Goal: Find specific page/section: Find specific page/section

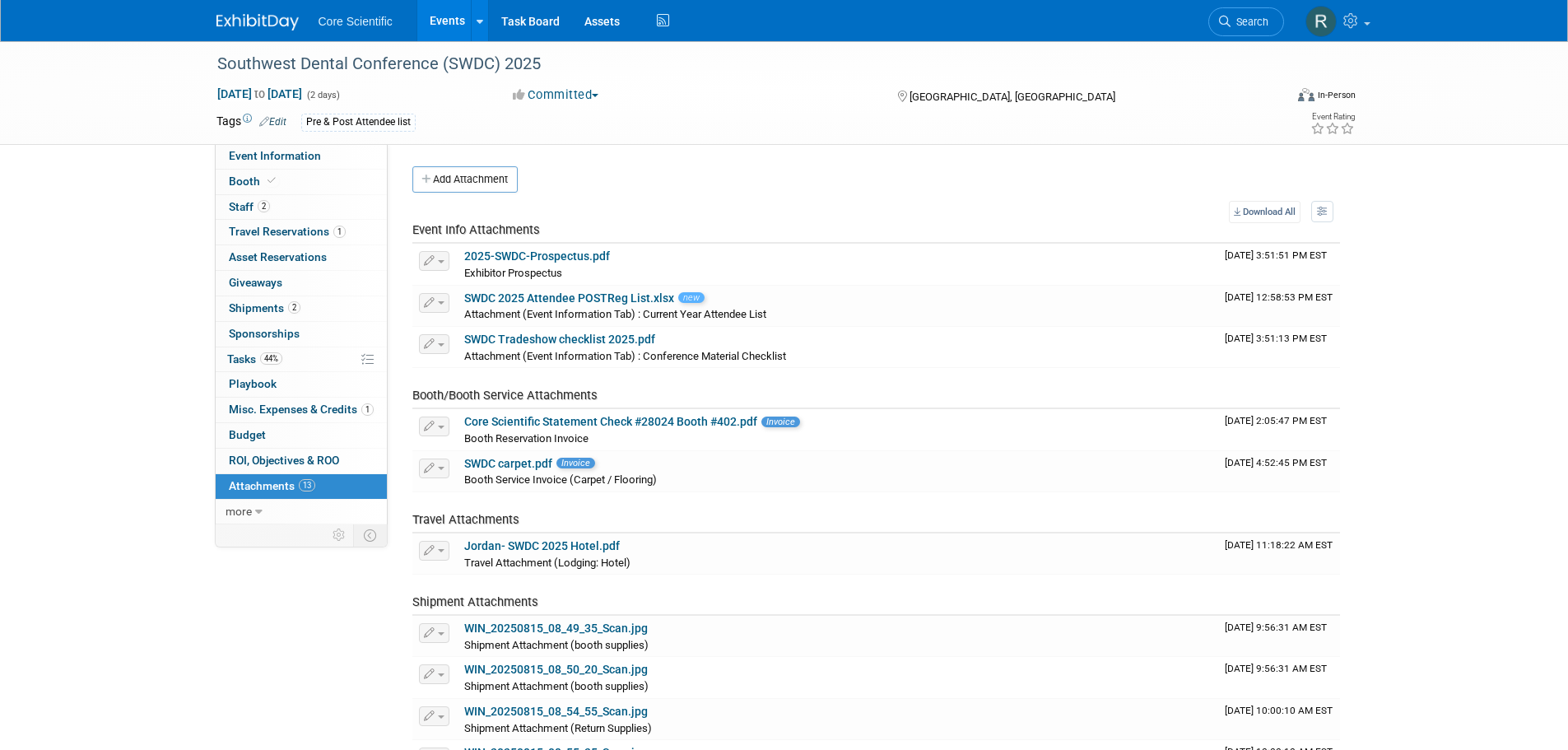
drag, startPoint x: 0, startPoint y: 0, endPoint x: 268, endPoint y: 25, distance: 269.2
click at [268, 25] on img at bounding box center [258, 22] width 82 height 16
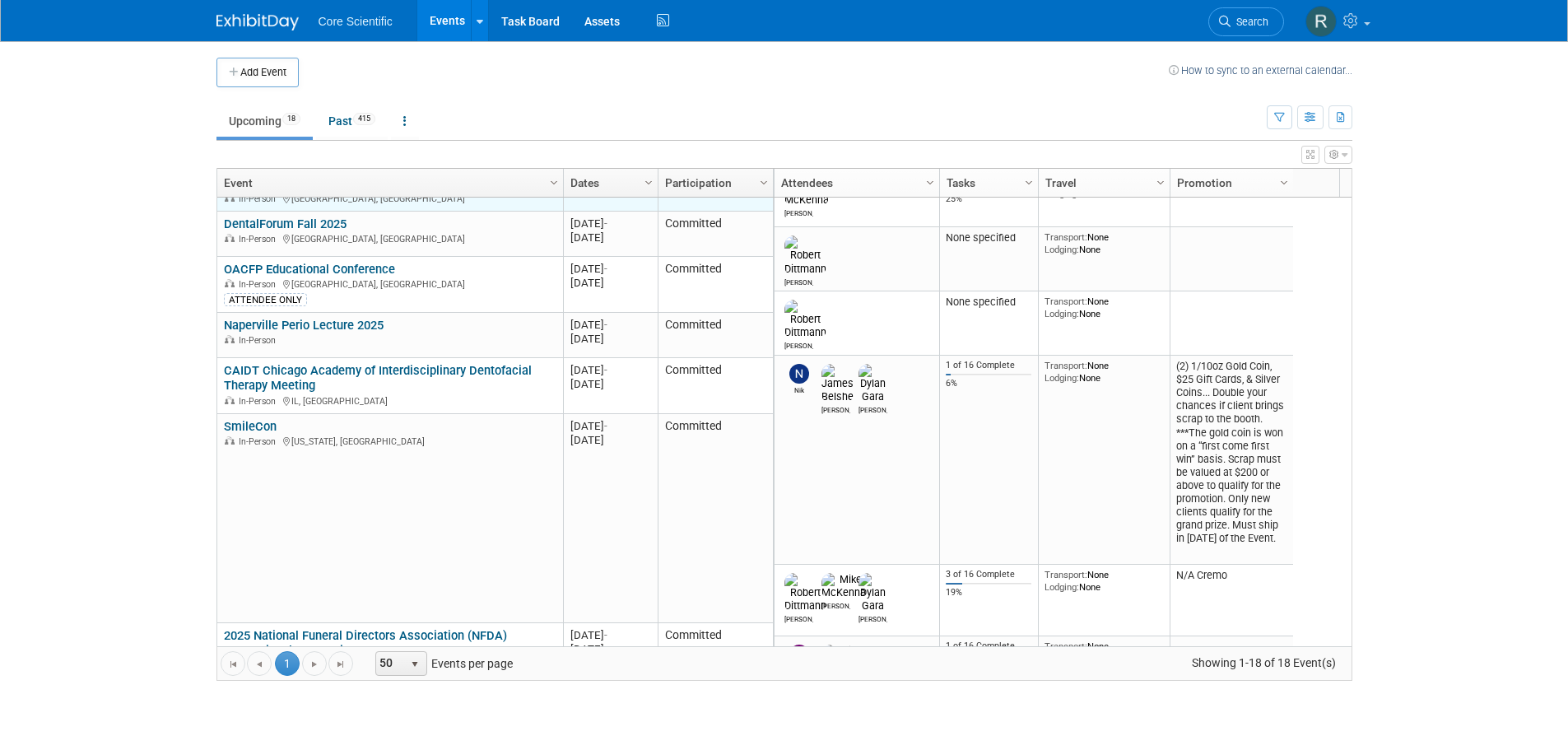
scroll to position [396, 0]
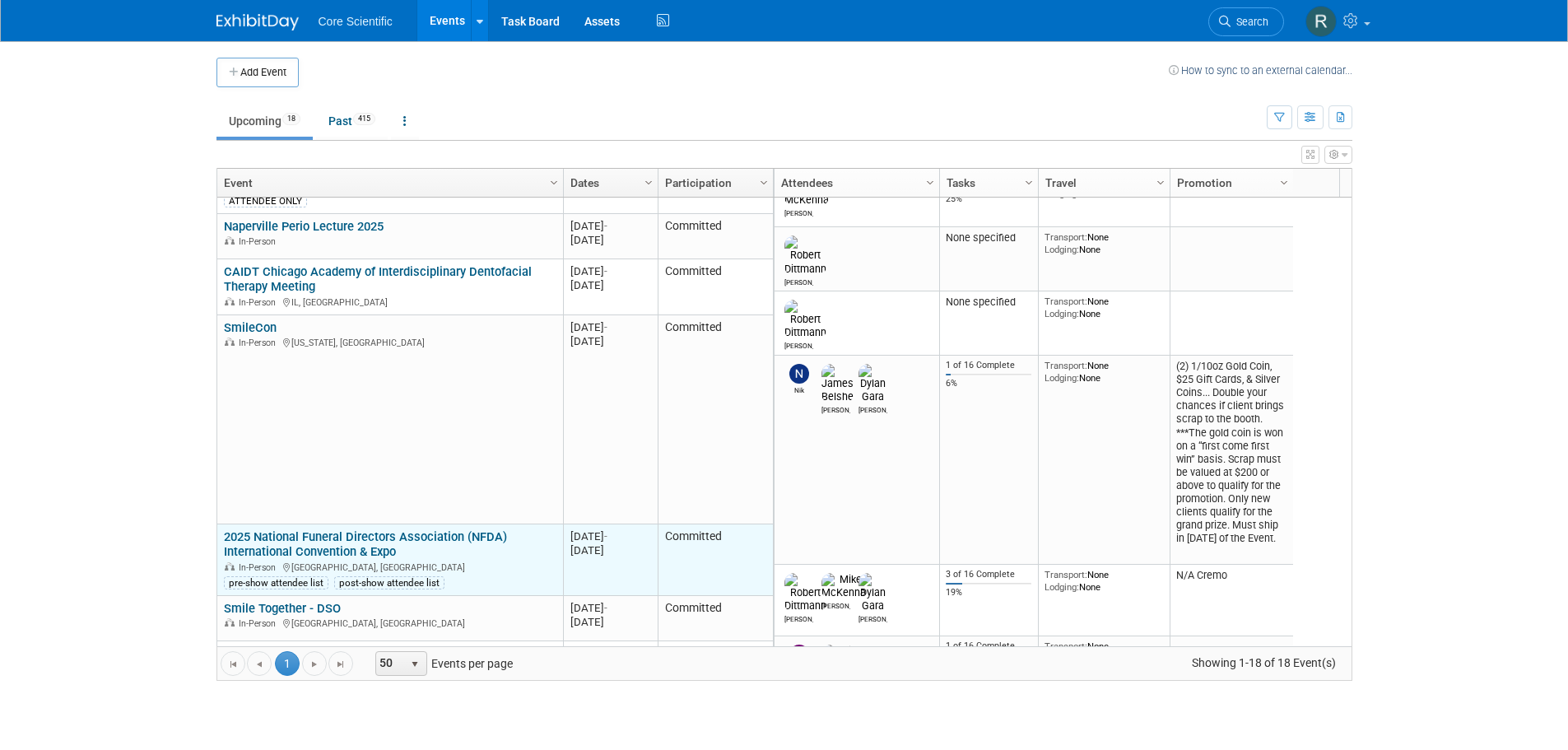
click at [440, 529] on link "2025 National Funeral Directors Association (NFDA) International Convention & E…" at bounding box center [365, 545] width 283 height 30
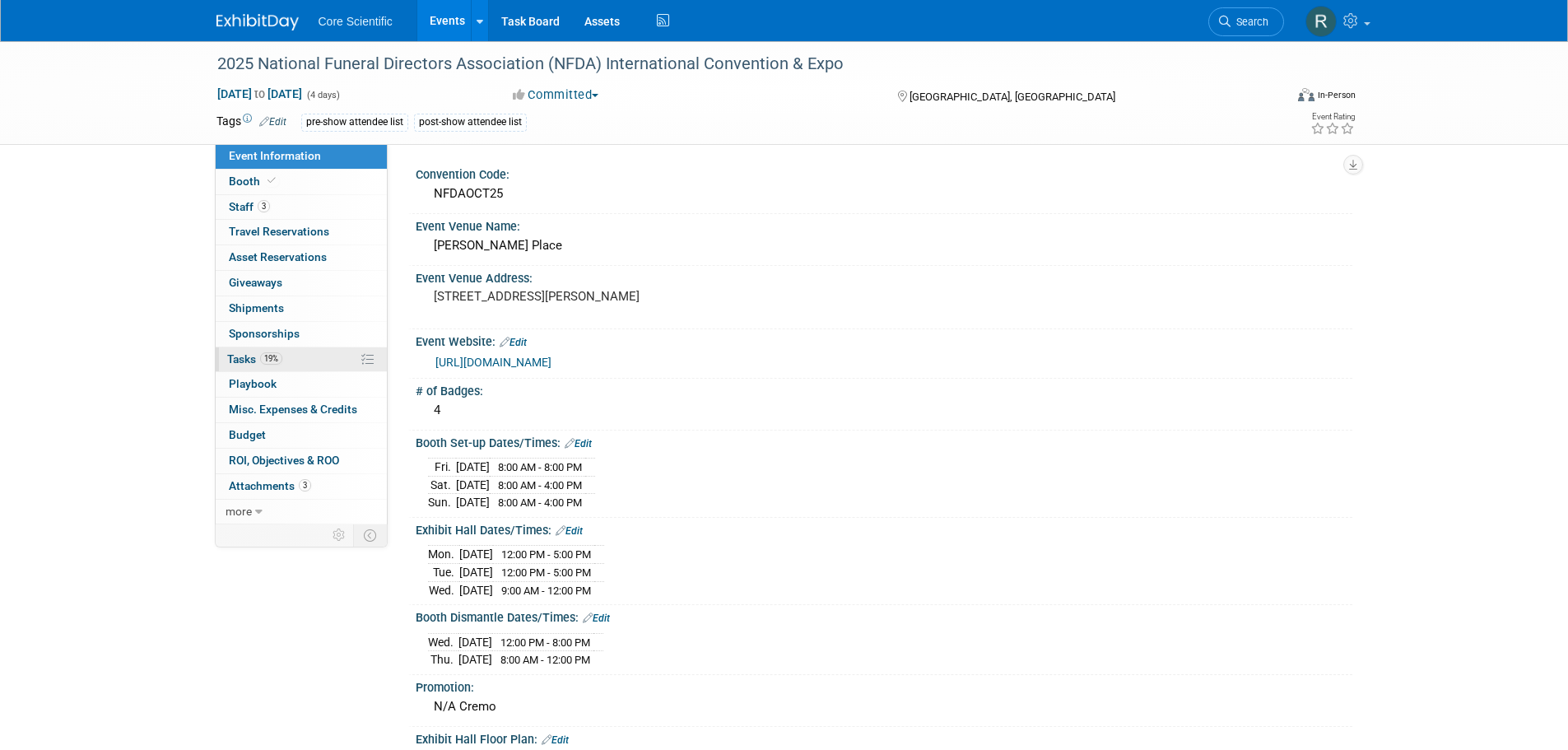
click at [315, 361] on link "19% Tasks 19%" at bounding box center [302, 360] width 171 height 25
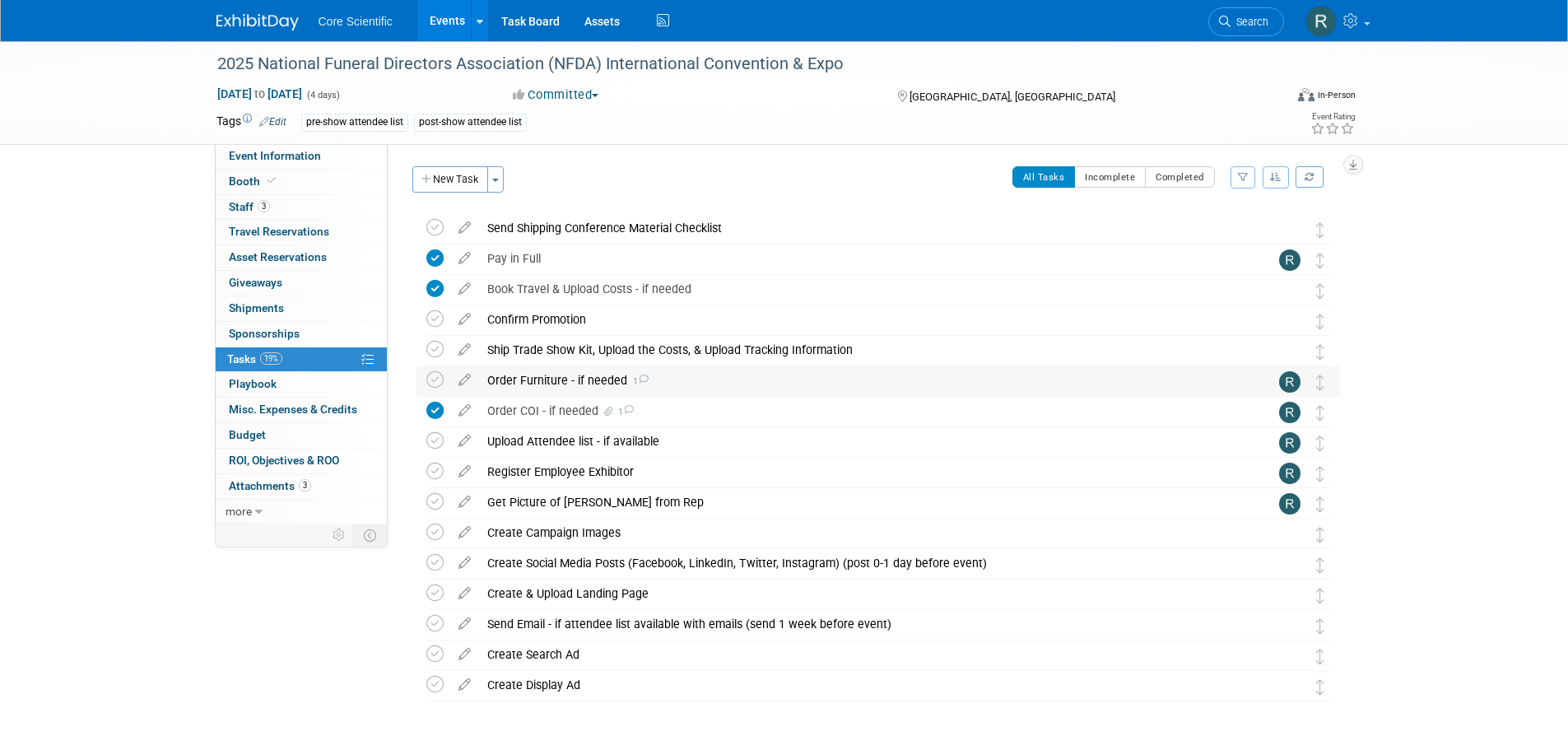
click at [649, 383] on div "Order Furniture - if needed 1" at bounding box center [863, 380] width 767 height 28
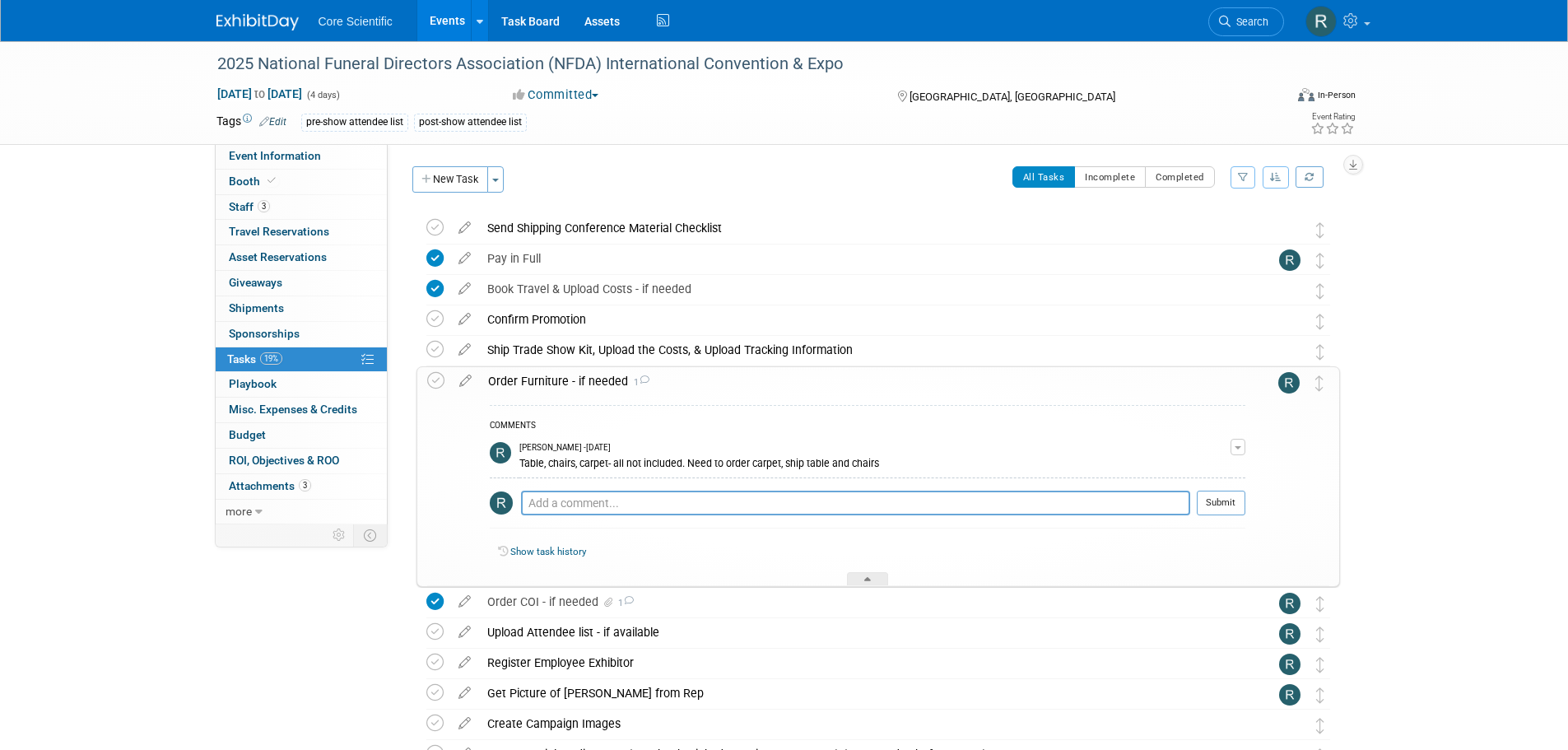
click at [649, 383] on div "Order Furniture - if needed 1" at bounding box center [863, 380] width 766 height 28
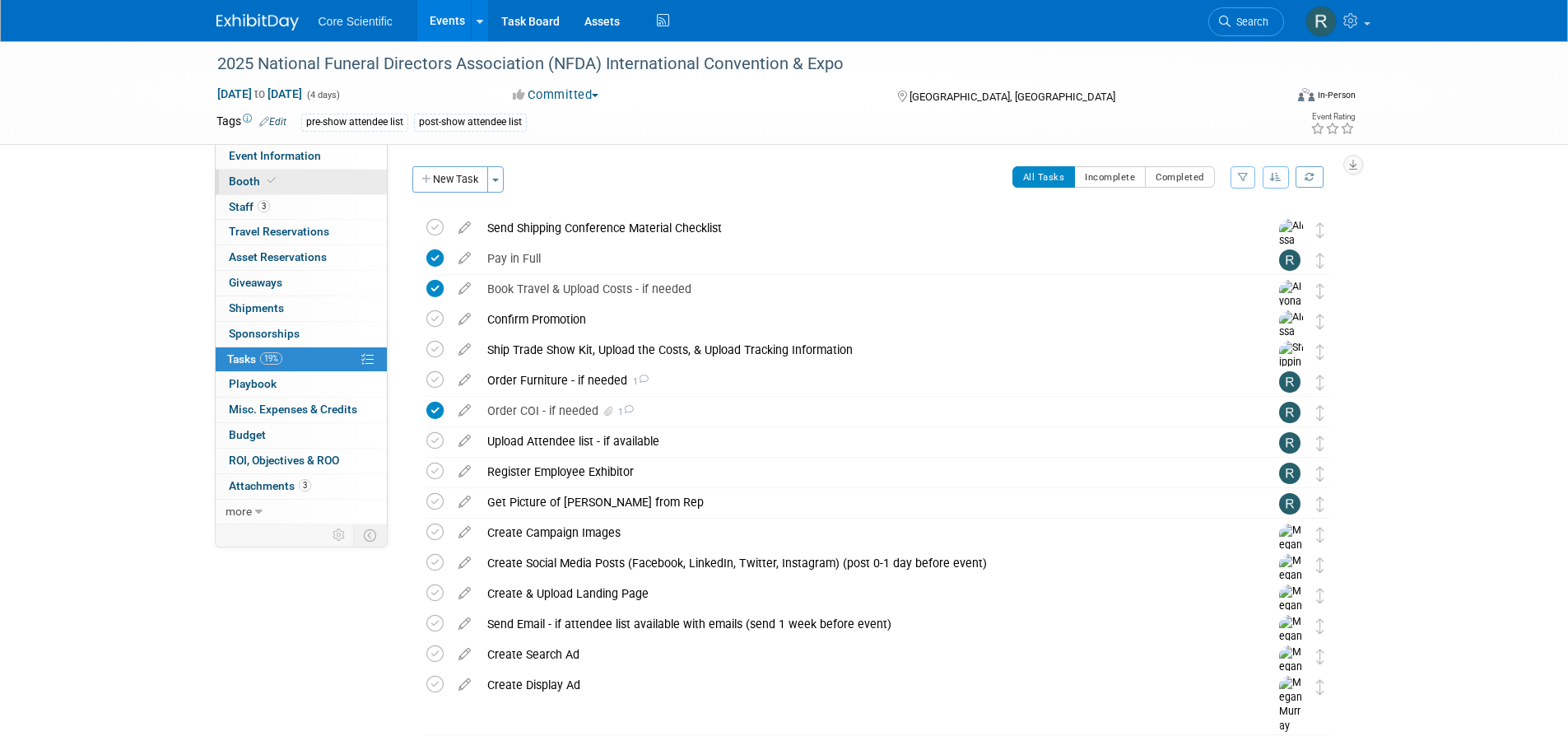
click at [245, 177] on span "Booth" at bounding box center [253, 181] width 50 height 13
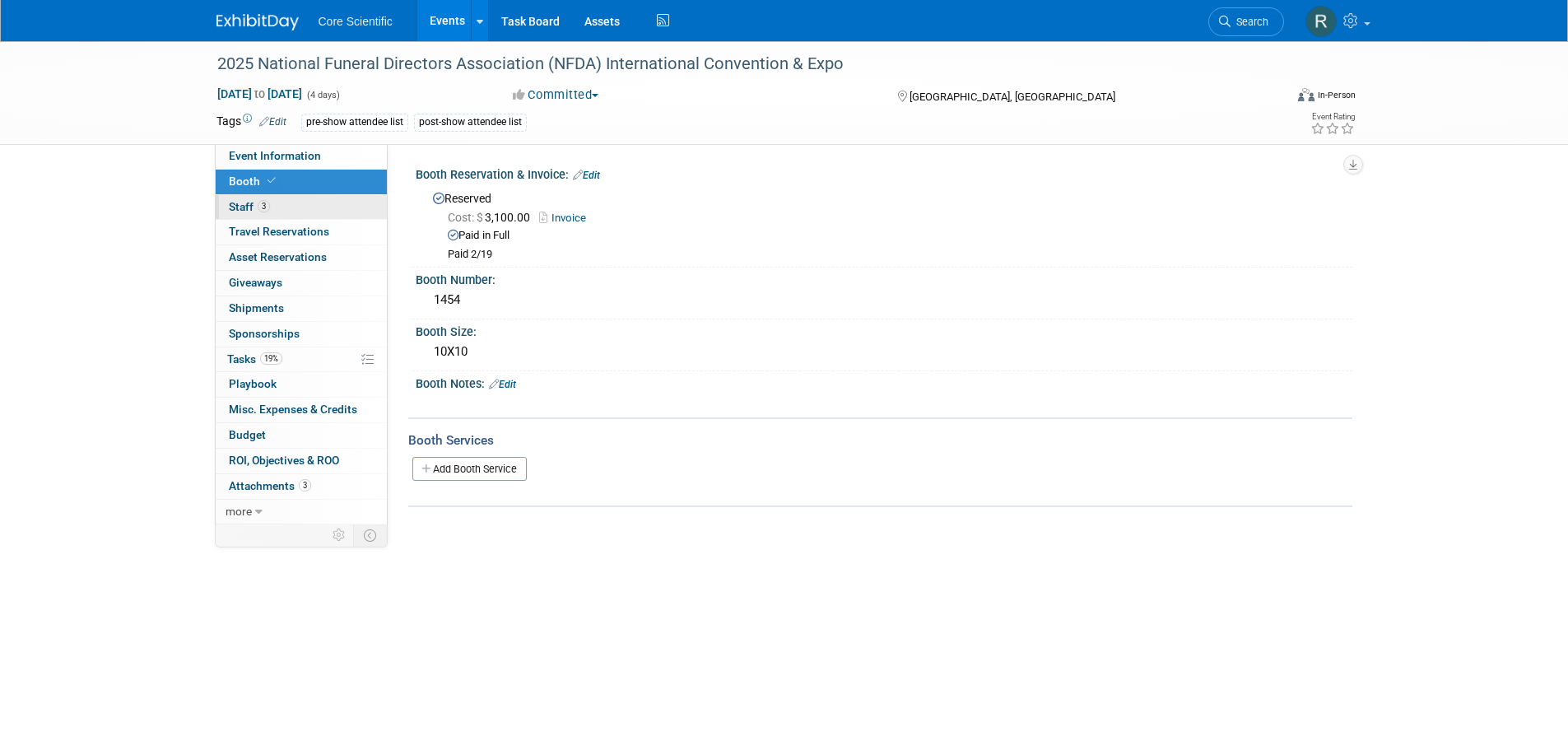
click at [236, 208] on span "Staff 3" at bounding box center [249, 206] width 41 height 13
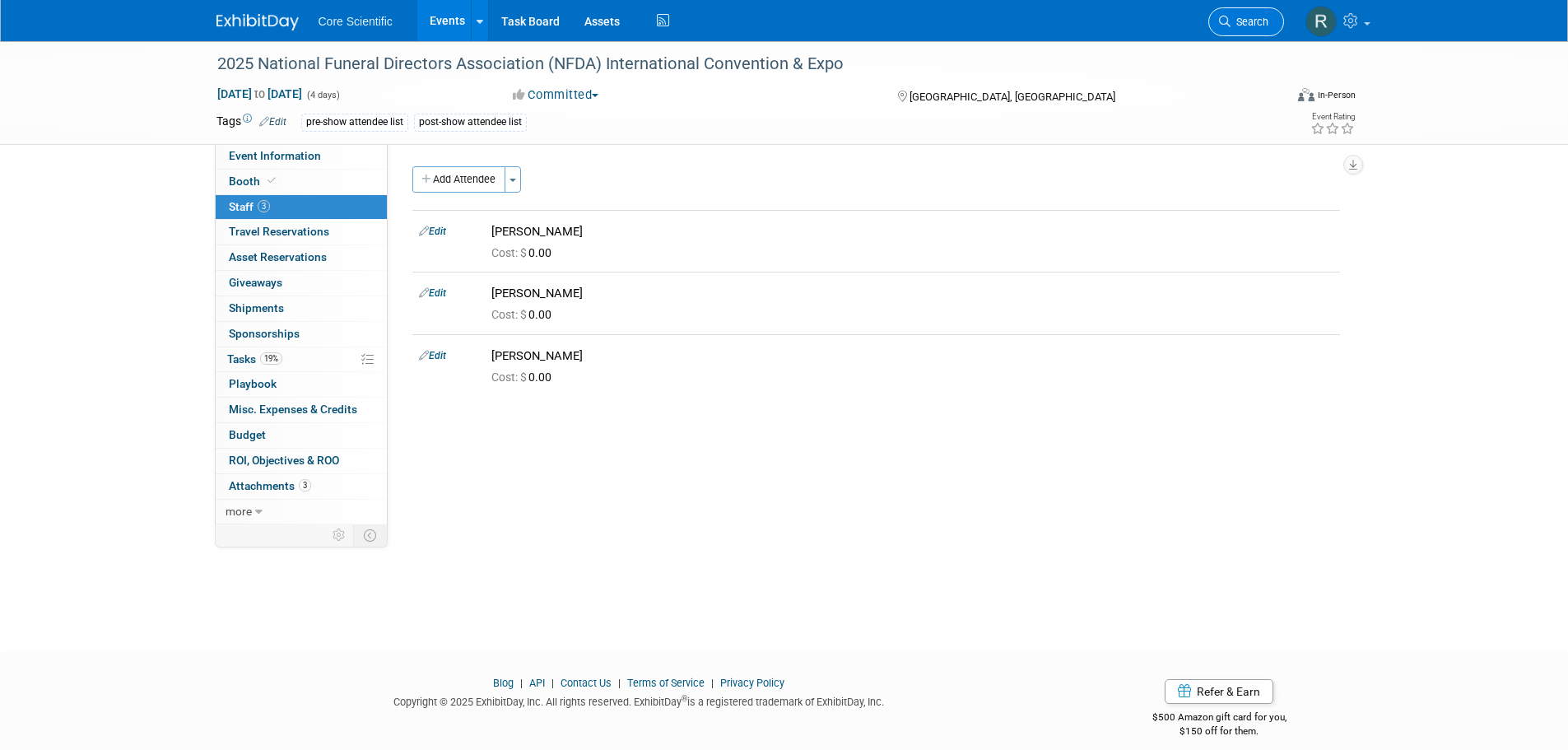
click at [1249, 27] on span "Search" at bounding box center [1249, 22] width 37 height 12
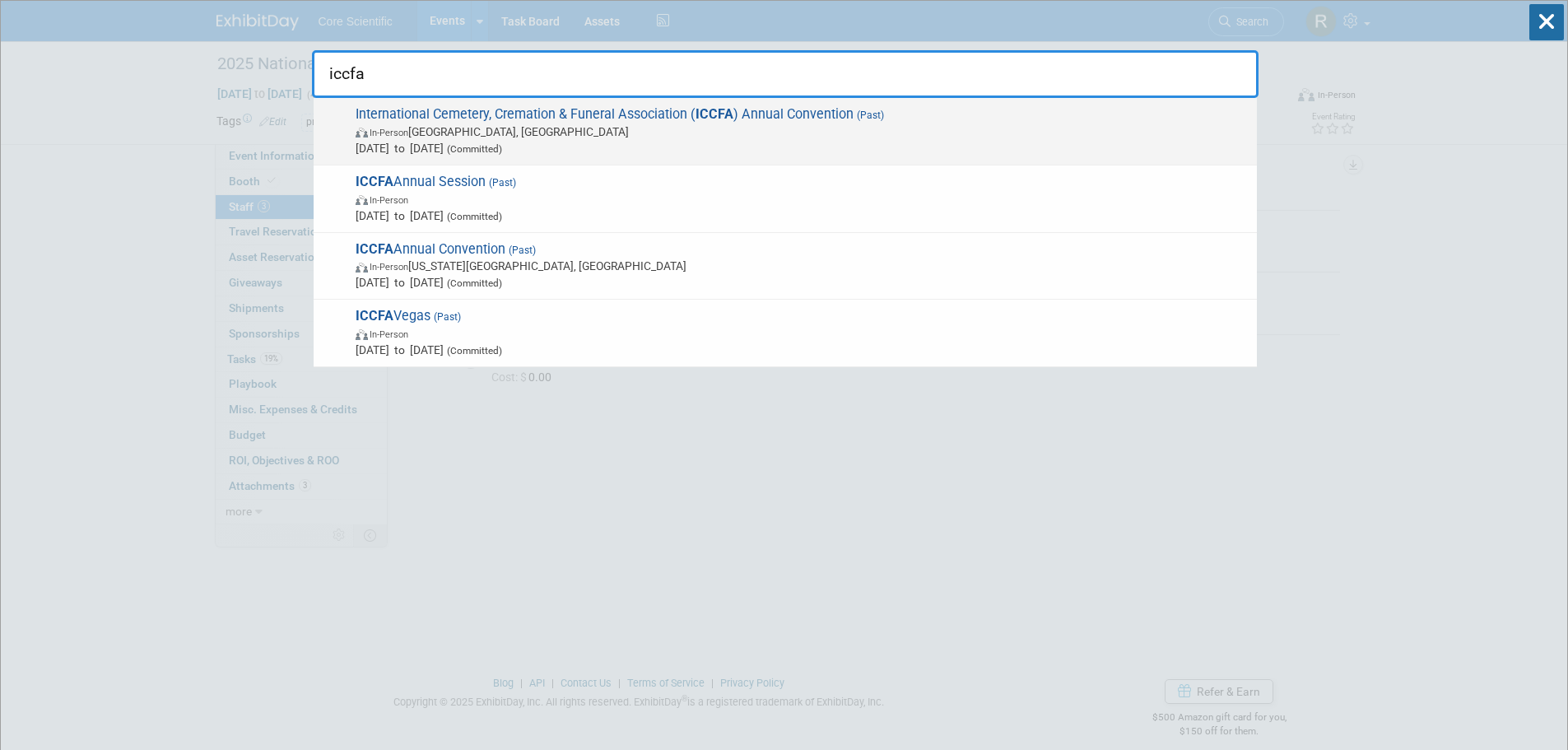
type input "iccfa"
click at [525, 126] on span "In-Person Las Vegas, NV" at bounding box center [802, 131] width 893 height 16
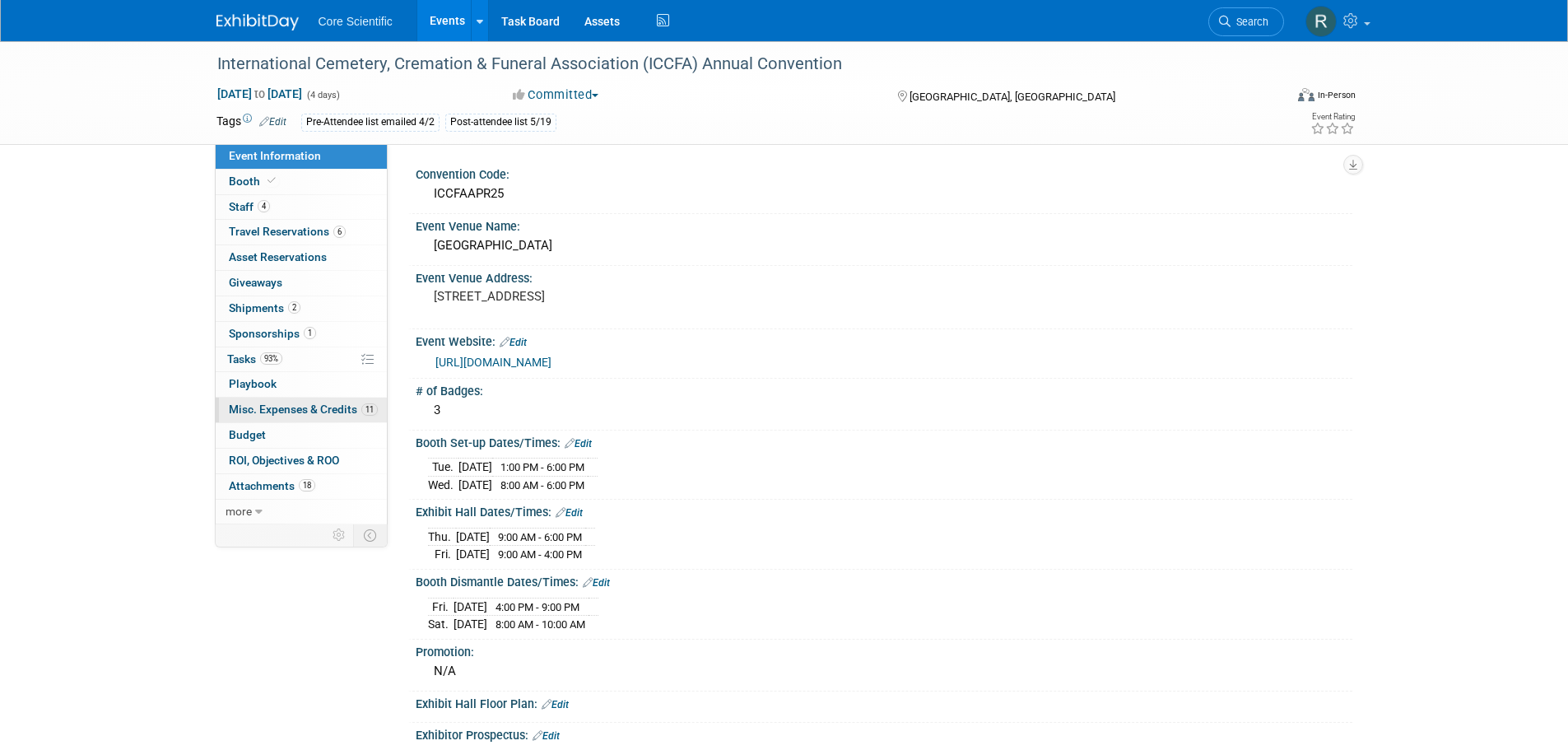
click at [287, 406] on span "Misc. Expenses & Credits 11" at bounding box center [303, 409] width 149 height 13
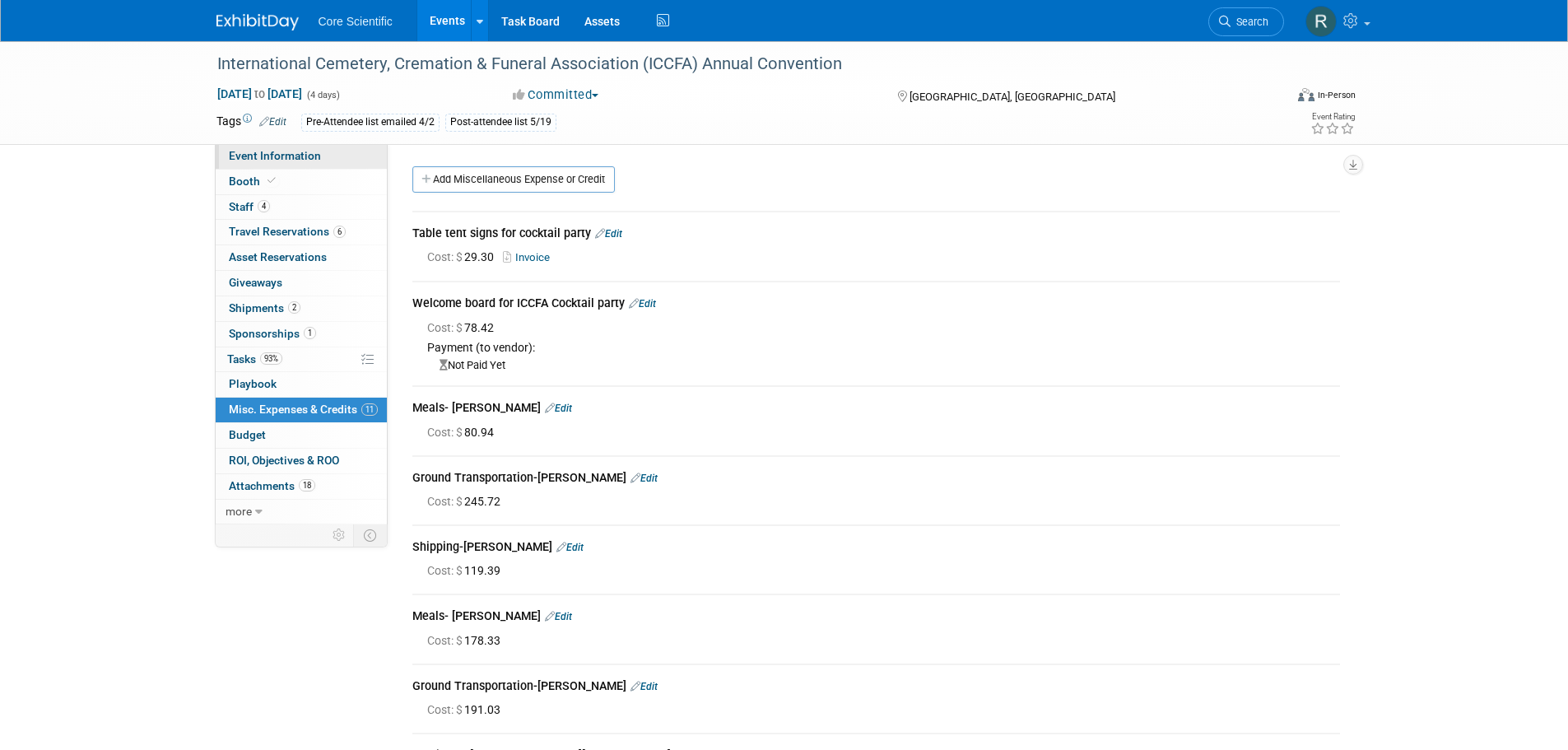
click at [315, 162] on span "Event Information" at bounding box center [274, 155] width 92 height 13
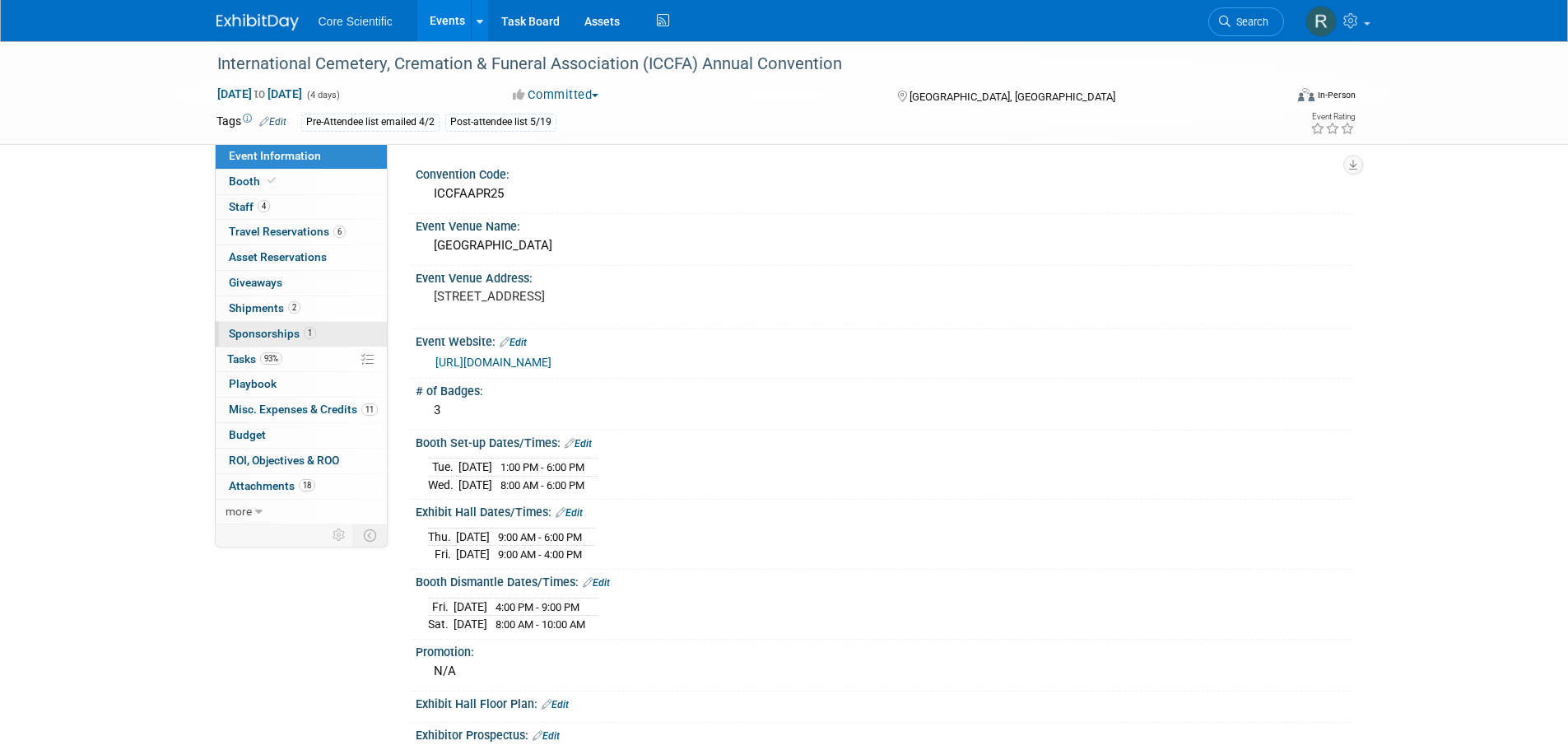
click at [332, 324] on link "1 Sponsorships 1" at bounding box center [302, 335] width 171 height 25
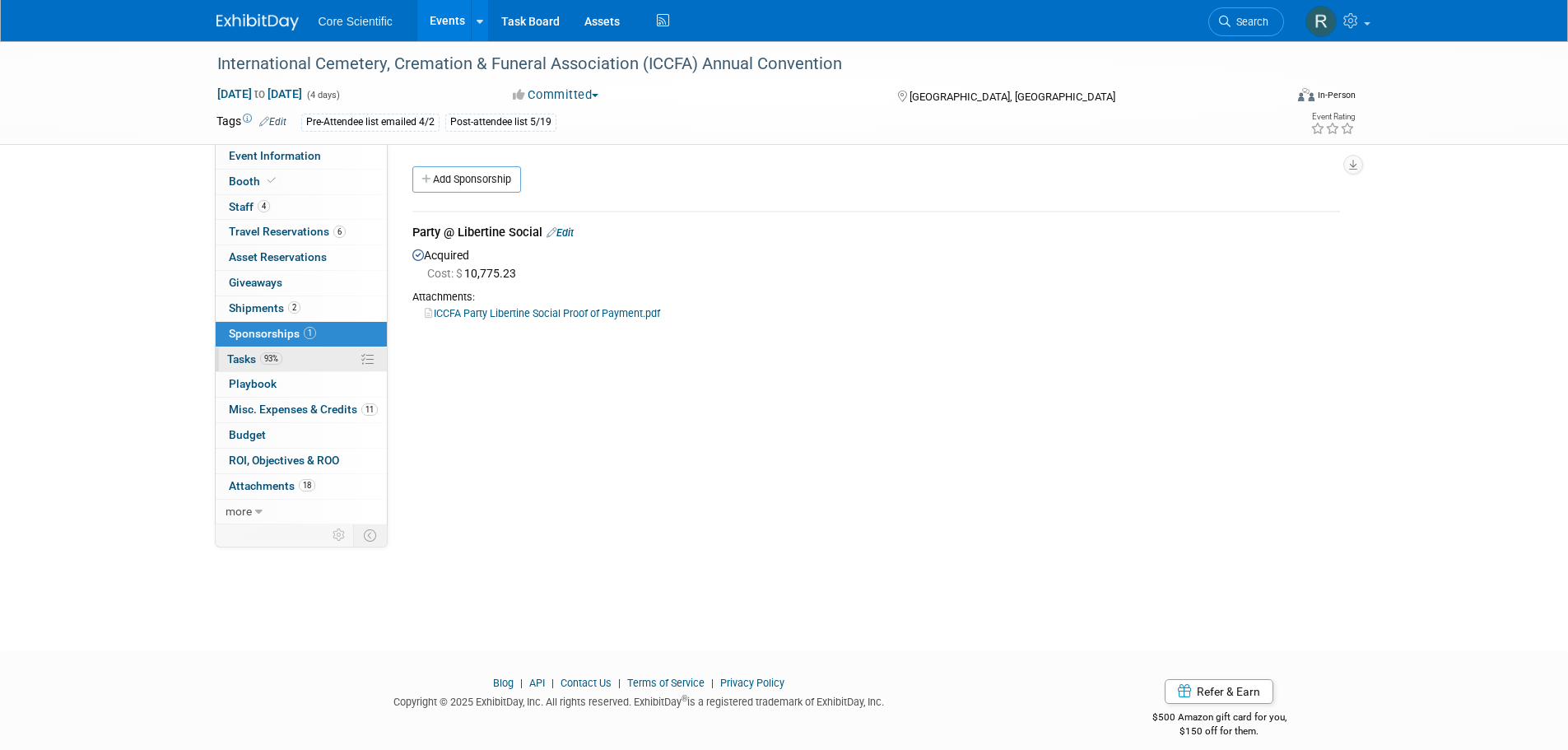
click at [324, 368] on link "93% Tasks 93%" at bounding box center [302, 360] width 171 height 25
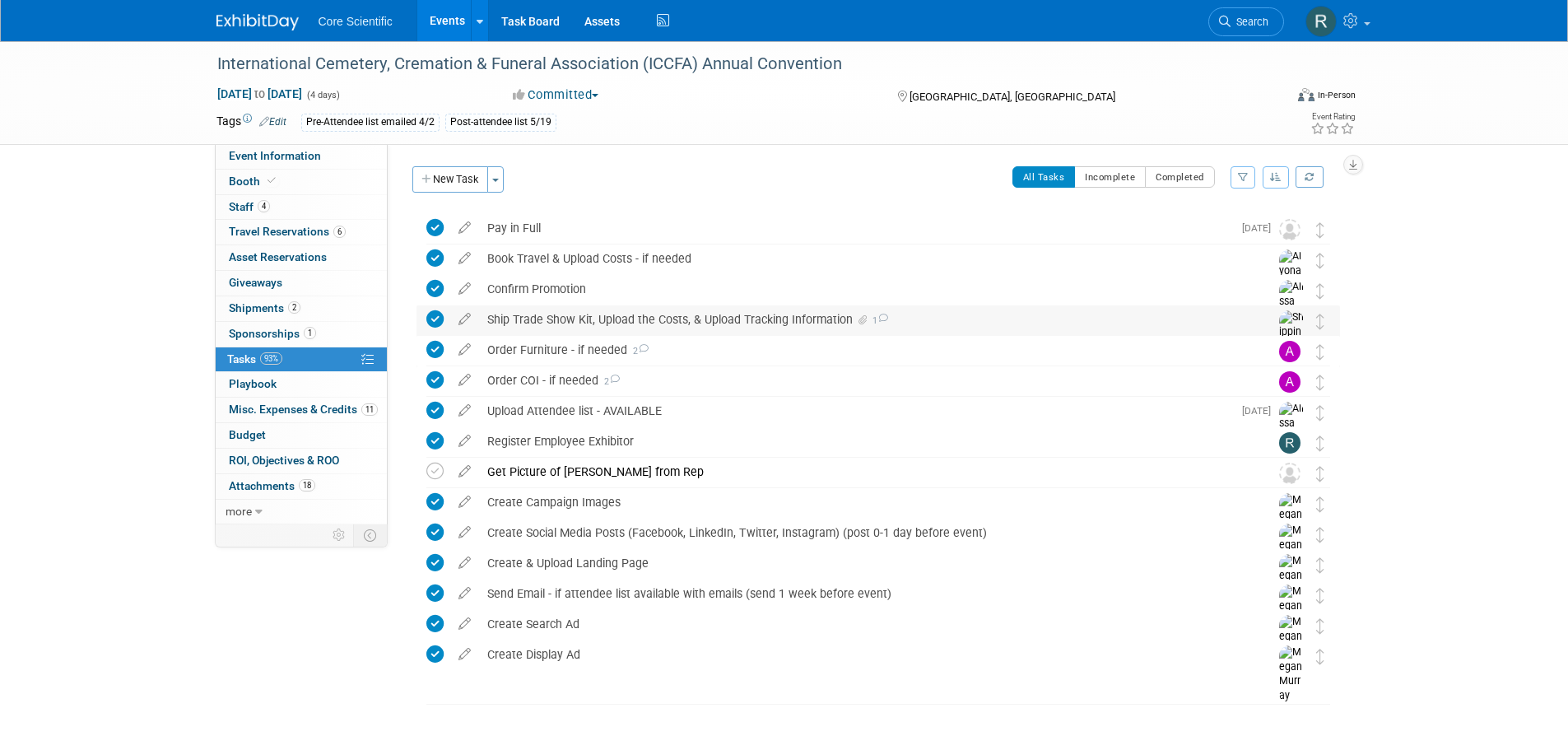
click at [865, 314] on span at bounding box center [860, 320] width 14 height 12
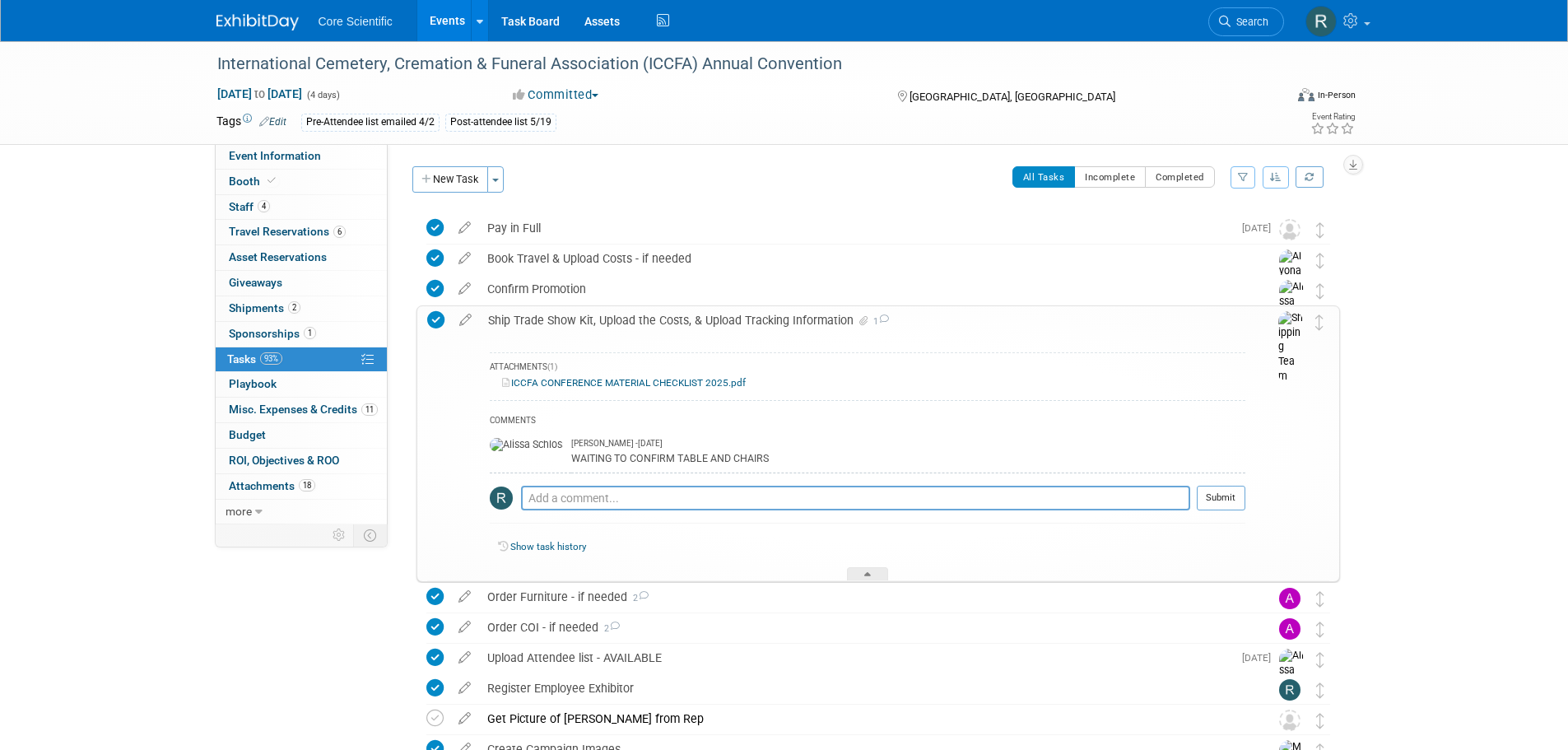
click at [642, 382] on link "ICCFA CONFERENCE MATERIAL CHECKLIST 2025.pdf" at bounding box center [624, 383] width 244 height 12
click at [1240, 16] on span "Search" at bounding box center [1249, 22] width 37 height 12
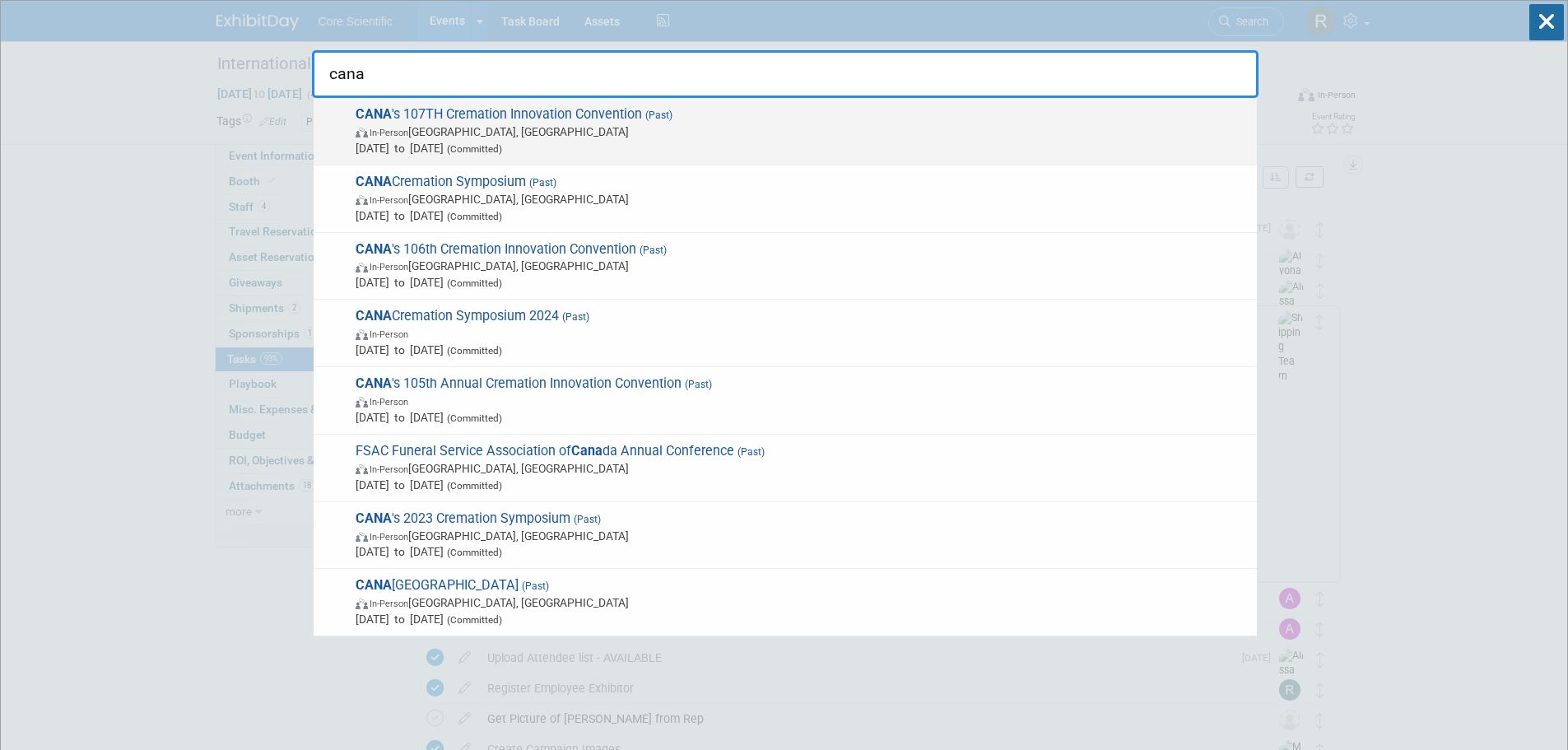
type input "cana"
click at [473, 132] on span "In-Person Phoenix, AZ" at bounding box center [802, 131] width 893 height 16
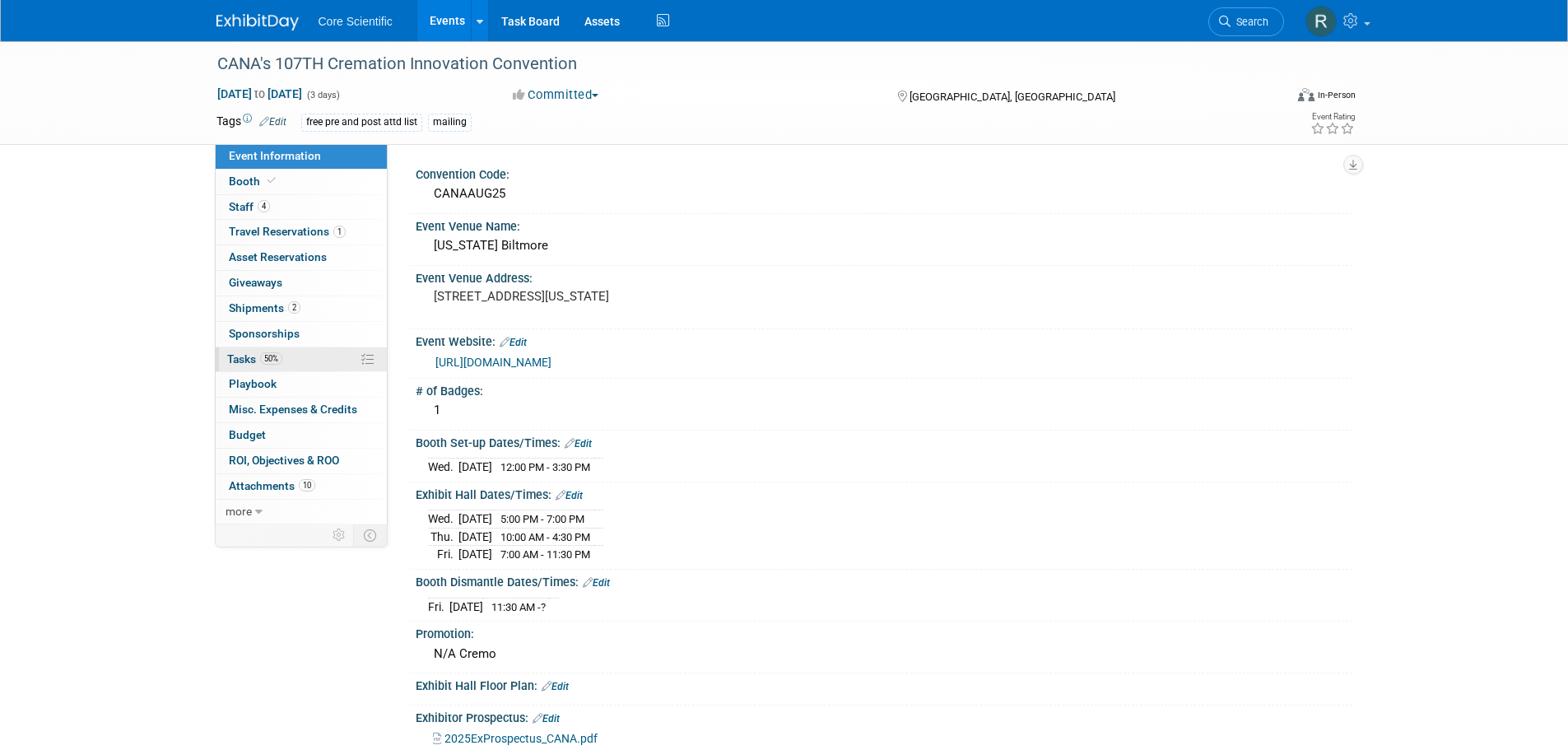
click at [270, 353] on span "50%" at bounding box center [271, 359] width 22 height 12
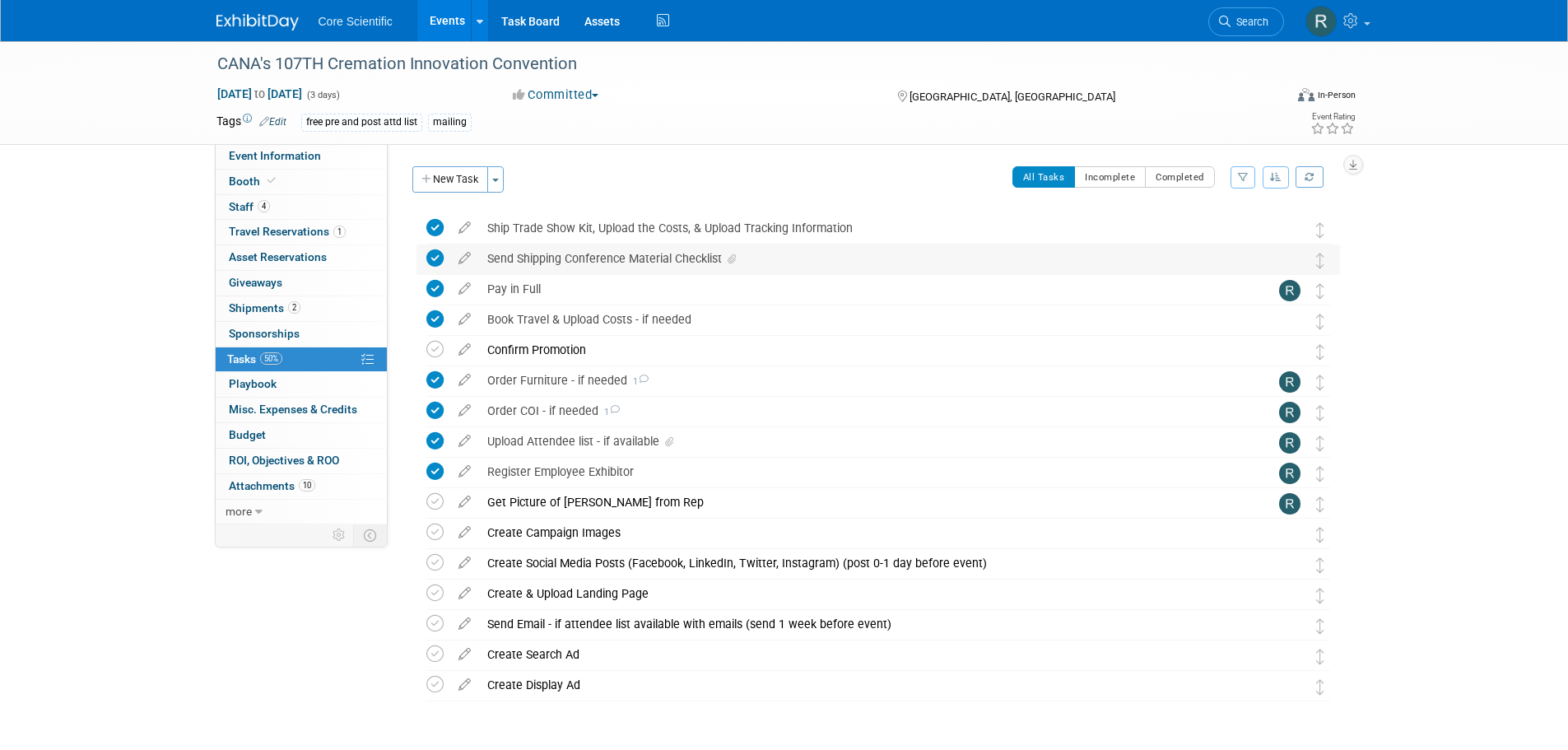
click at [734, 257] on icon at bounding box center [732, 259] width 8 height 10
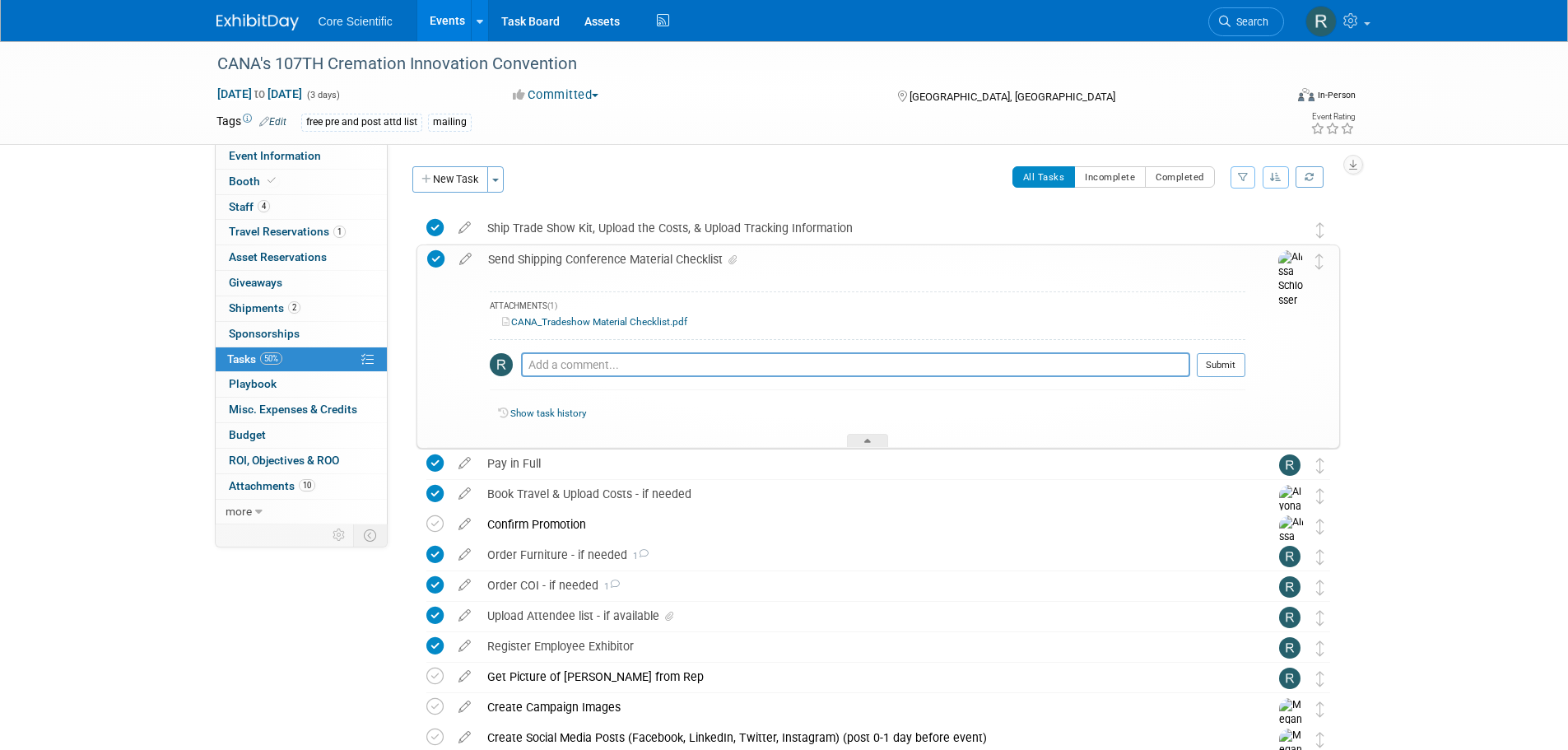
click at [651, 325] on link "CANA_Tradeshow Material Checklist.pdf" at bounding box center [595, 321] width 186 height 12
